Goal: Task Accomplishment & Management: Manage account settings

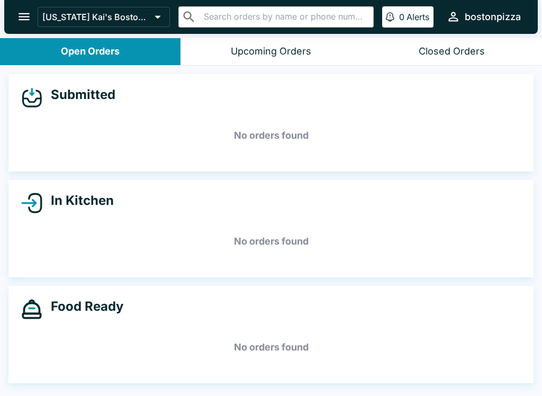
click at [22, 24] on icon "open drawer" at bounding box center [24, 17] width 14 height 14
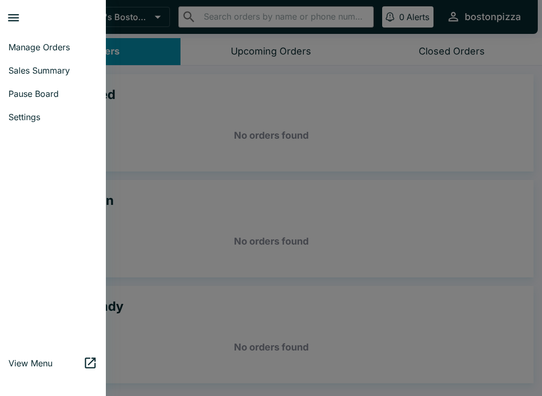
click at [21, 95] on span "Pause Board" at bounding box center [52, 93] width 89 height 11
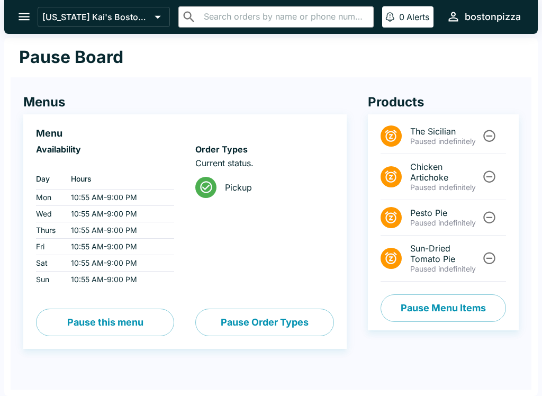
click at [460, 301] on button "Pause Menu Items" at bounding box center [444, 309] width 126 height 28
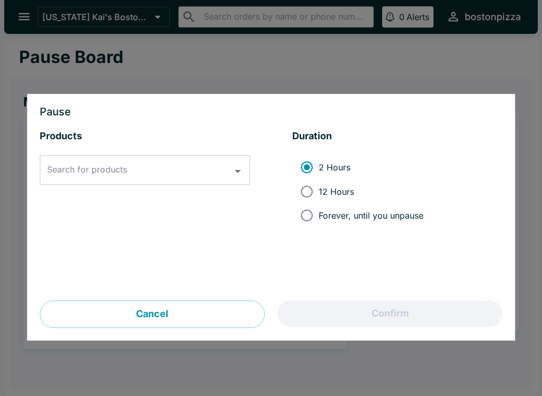
click at [72, 61] on div at bounding box center [271, 198] width 542 height 396
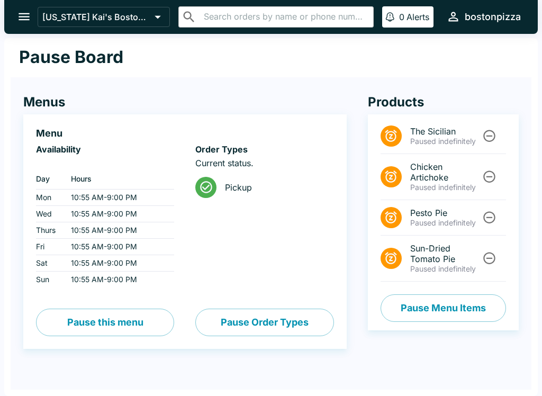
click at [96, 68] on div "Pause Board" at bounding box center [271, 57] width 521 height 39
click at [284, 335] on button "Pause Order Types" at bounding box center [264, 323] width 138 height 28
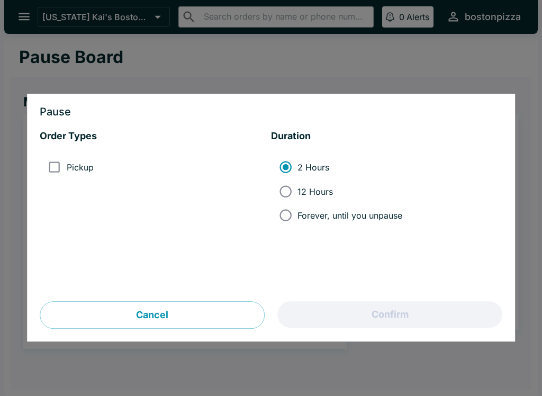
click at [176, 320] on button "Cancel" at bounding box center [152, 316] width 225 height 28
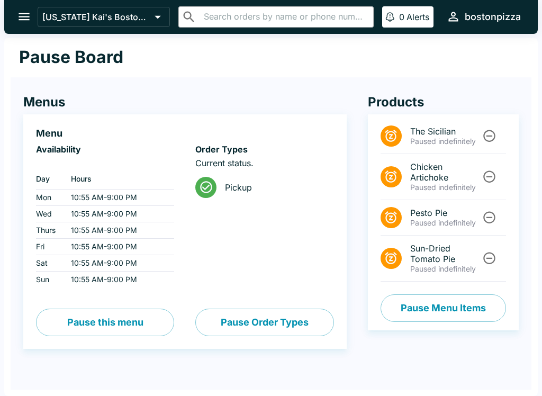
click at [424, 289] on div "The Sicilian Paused indefinitely Chicken Artichoke Paused indefinitely Pesto Pi…" at bounding box center [443, 222] width 151 height 216
click at [17, 17] on icon "open drawer" at bounding box center [24, 17] width 14 height 14
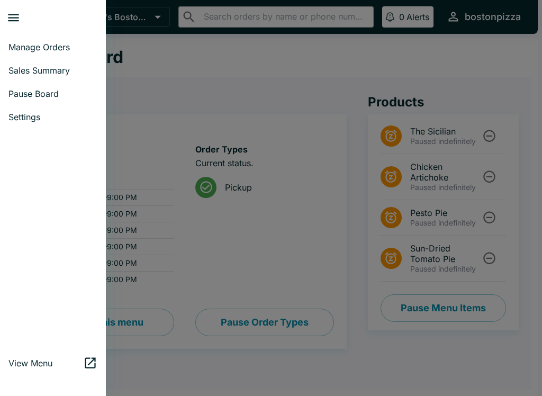
click at [8, 354] on link "View Menu" at bounding box center [53, 363] width 106 height 23
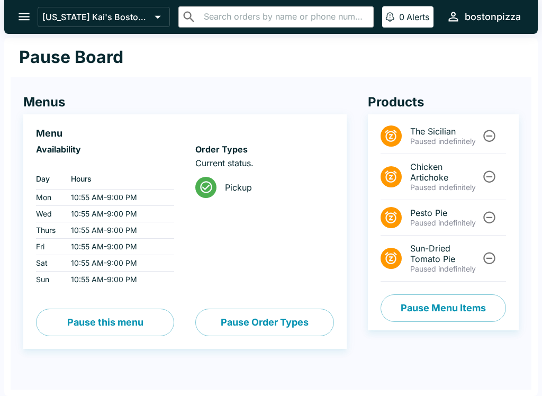
click at [432, 317] on button "Pause Menu Items" at bounding box center [444, 309] width 126 height 28
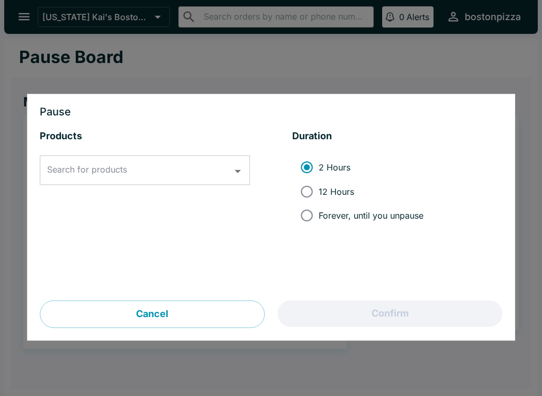
click at [80, 165] on div "Search for products Search for products" at bounding box center [145, 171] width 210 height 30
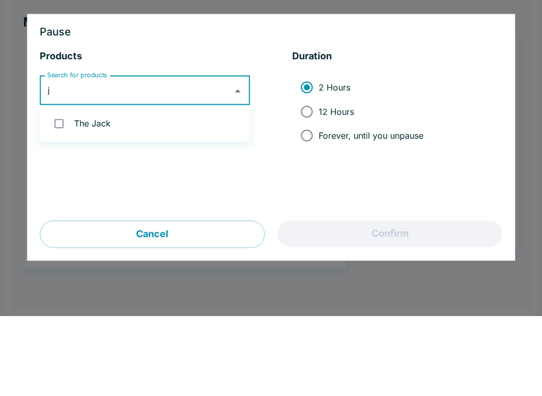
type input "ja"
click at [69, 193] on input "checkbox" at bounding box center [59, 204] width 22 height 22
checkbox input "true"
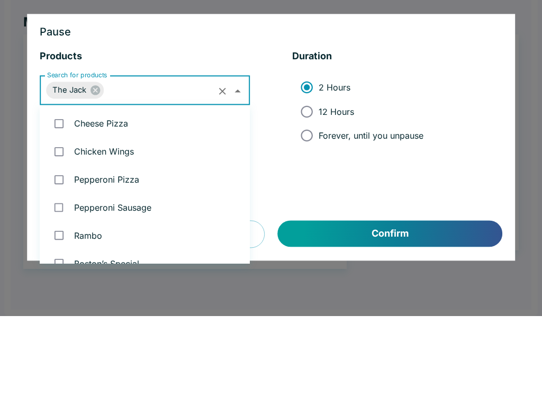
scroll to position [462, 0]
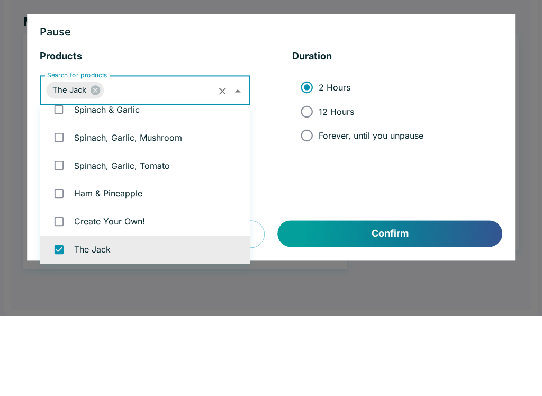
click at [265, 130] on div "Products Search for products The Jack Search for products Duration 2 Hours 12 H…" at bounding box center [271, 215] width 463 height 171
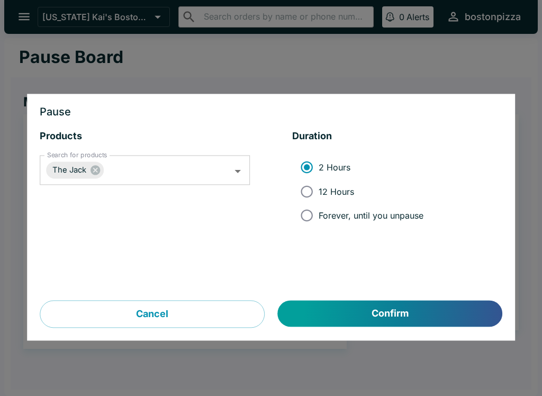
click at [307, 211] on input "Forever, until you unpause" at bounding box center [307, 216] width 24 height 24
radio input "true"
click at [385, 355] on div at bounding box center [271, 198] width 542 height 396
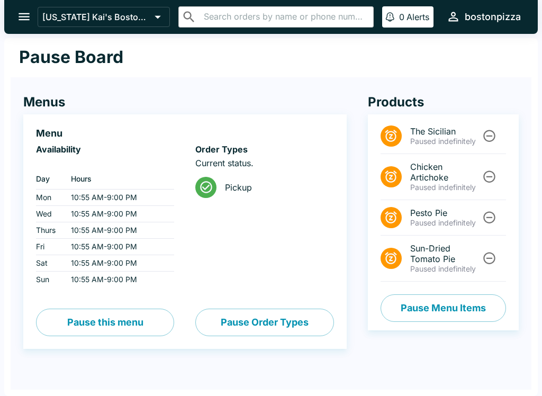
click at [377, 320] on div "The Sicilian Paused indefinitely Chicken Artichoke Paused indefinitely Pesto Pi…" at bounding box center [443, 222] width 151 height 216
click at [411, 317] on button "Pause Menu Items" at bounding box center [444, 309] width 126 height 28
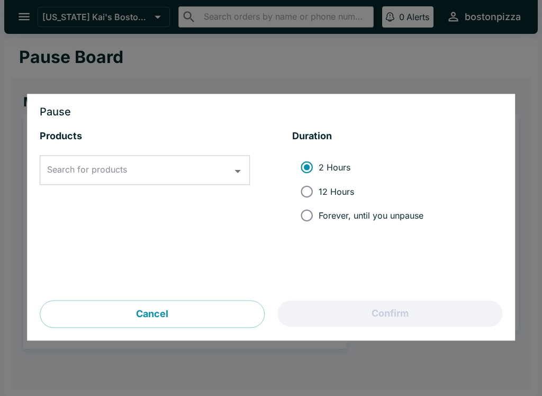
click at [120, 175] on div "Search for products Search for products" at bounding box center [145, 171] width 210 height 30
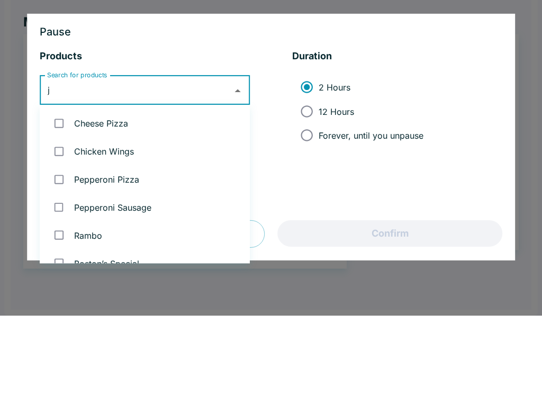
scroll to position [0, 0]
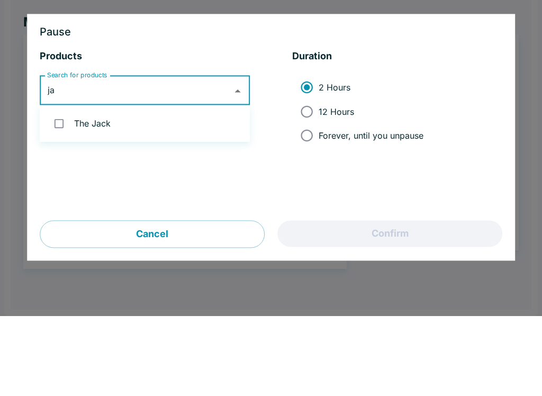
type input "jac"
click at [49, 193] on input "checkbox" at bounding box center [59, 204] width 22 height 22
checkbox input "true"
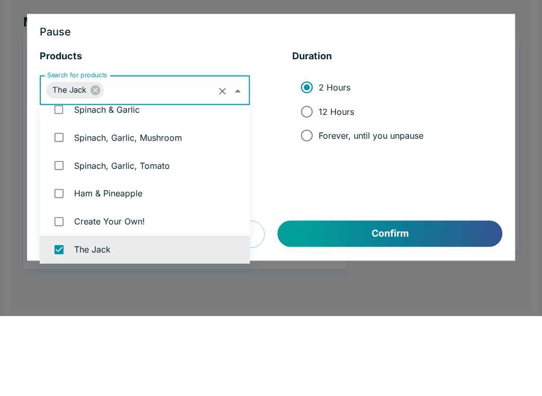
click at [261, 148] on div "Products Search for products The Jack Search for products Duration 2 Hours 12 H…" at bounding box center [271, 215] width 463 height 171
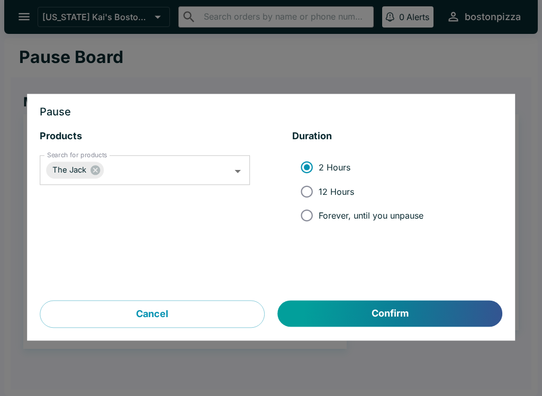
click at [313, 219] on input "Forever, until you unpause" at bounding box center [307, 216] width 24 height 24
radio input "true"
click at [329, 313] on button "Confirm" at bounding box center [390, 314] width 225 height 26
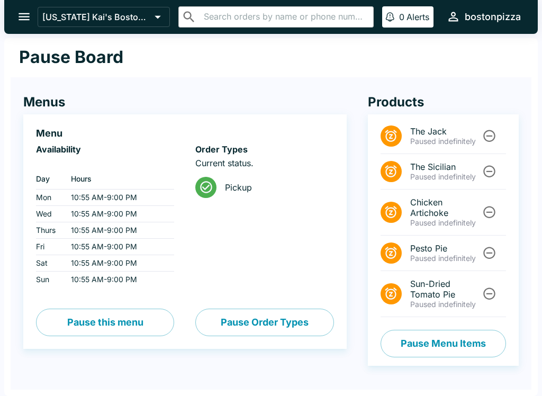
click at [22, 19] on icon "open drawer" at bounding box center [24, 17] width 14 height 14
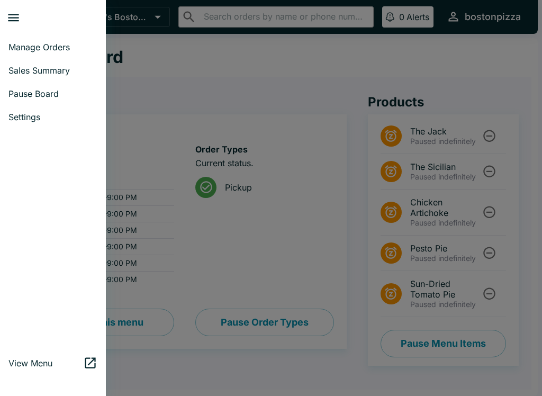
click at [41, 31] on ul "Manage Orders Sales Summary Pause Board Settings" at bounding box center [53, 82] width 106 height 102
click at [33, 44] on span "Manage Orders" at bounding box center [52, 47] width 89 height 11
